Goal: Transaction & Acquisition: Register for event/course

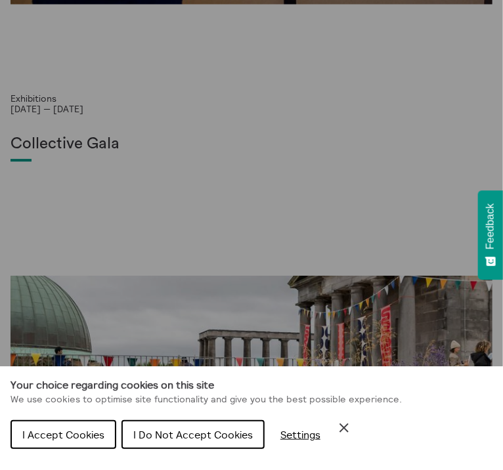
scroll to position [913, 0]
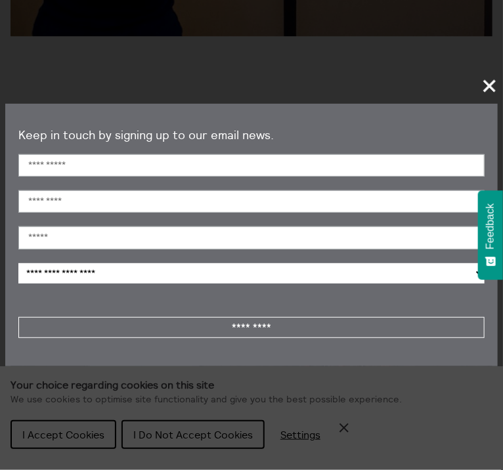
click at [482, 72] on section "**********" at bounding box center [251, 235] width 503 height 470
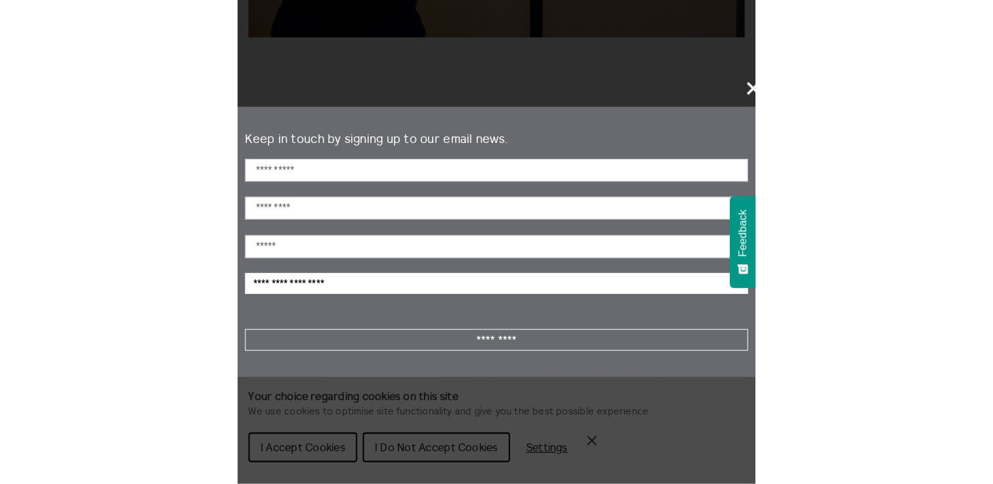
scroll to position [414, 0]
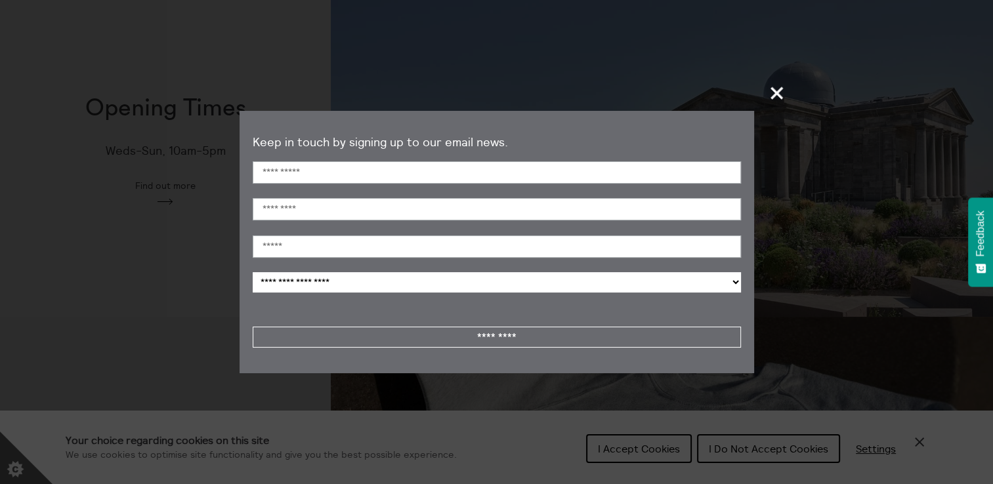
click at [513, 95] on span "+" at bounding box center [777, 93] width 39 height 39
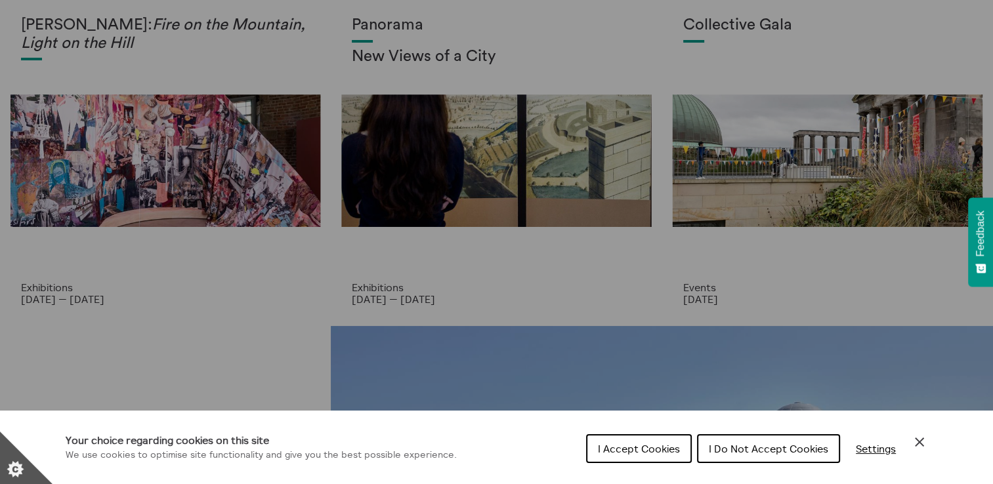
scroll to position [0, 0]
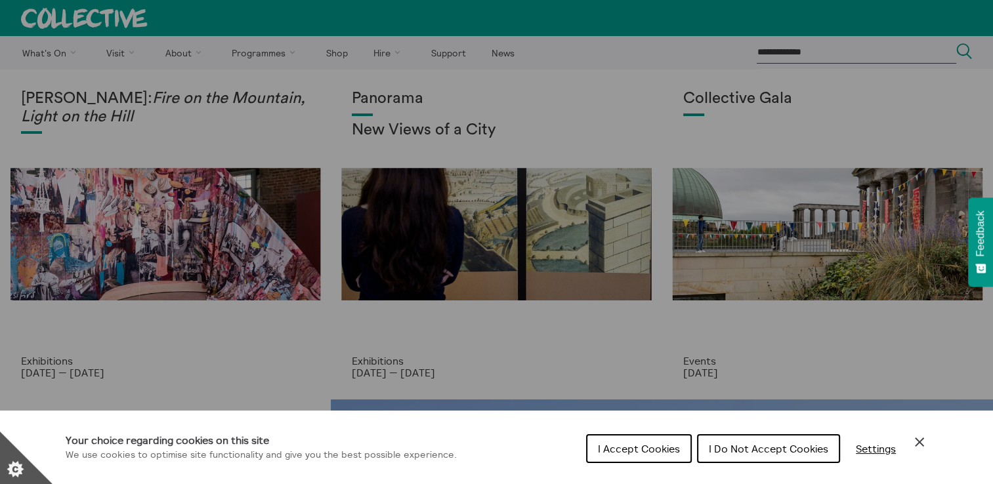
click at [513, 245] on div "Cookie preferences" at bounding box center [496, 242] width 993 height 484
click at [513, 429] on div "Your choice regarding cookies on this site We use cookies to optimise site func…" at bounding box center [496, 448] width 993 height 74
click at [513, 450] on span "I Accept Cookies" at bounding box center [639, 448] width 82 height 13
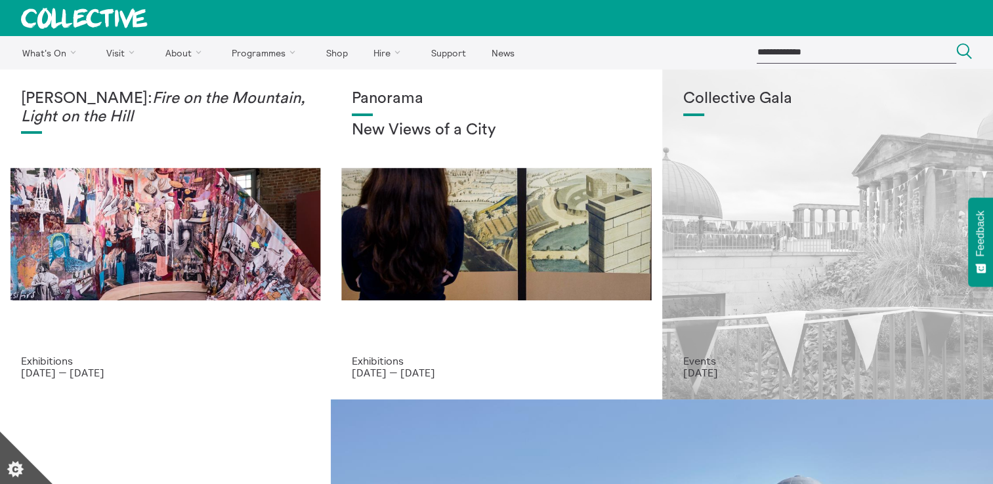
click at [513, 230] on div "Collective Gala" at bounding box center [827, 222] width 289 height 265
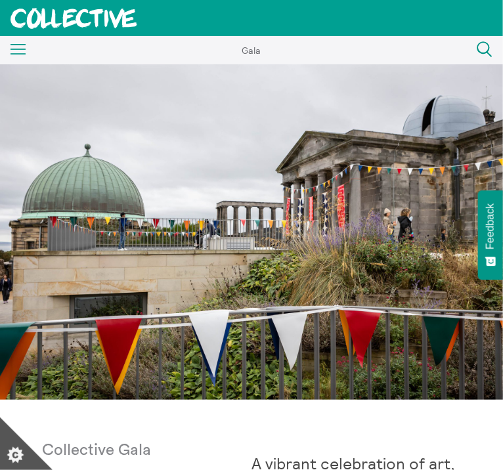
click at [439, 89] on img at bounding box center [251, 231] width 503 height 335
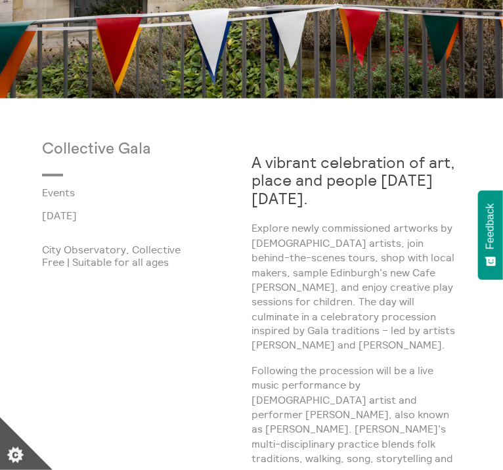
scroll to position [304, 0]
